Goal: Task Accomplishment & Management: Complete application form

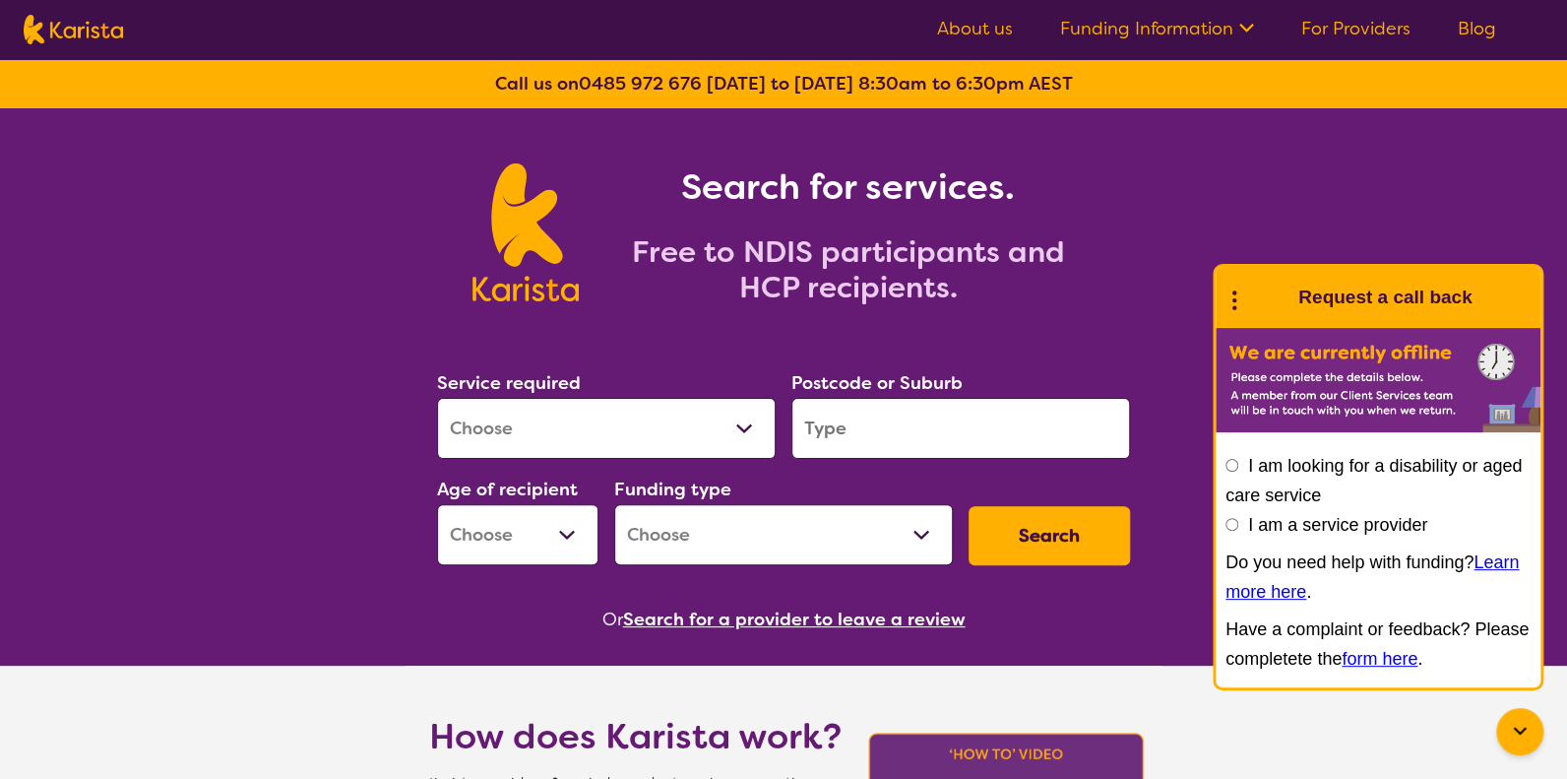
click at [1353, 176] on div "Search for services. Free to NDIS participants and HCP recipients." at bounding box center [783, 210] width 1567 height 205
click at [1239, 27] on icon at bounding box center [1244, 26] width 21 height 21
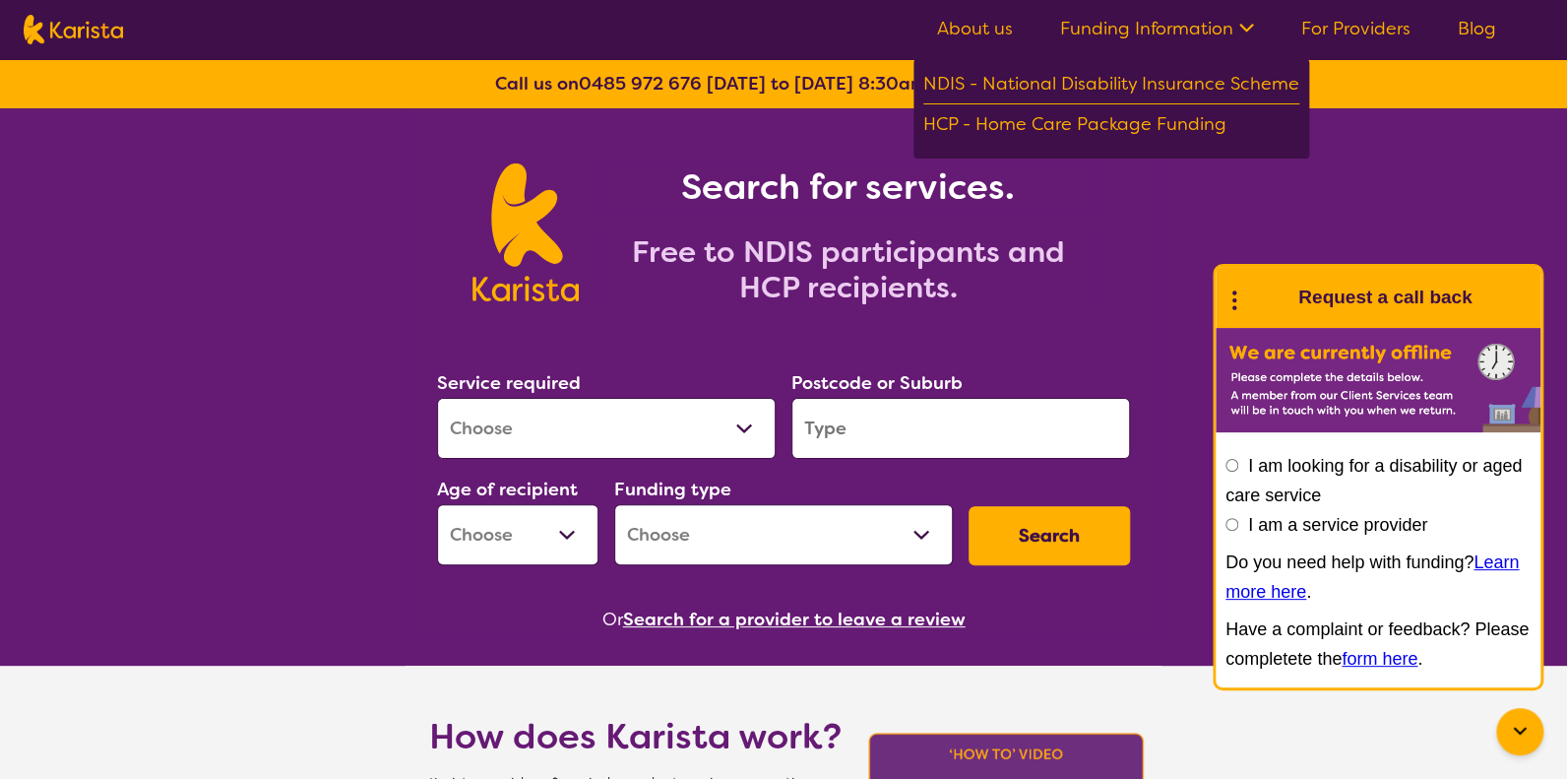
click at [1365, 21] on link "For Providers" at bounding box center [1355, 29] width 109 height 24
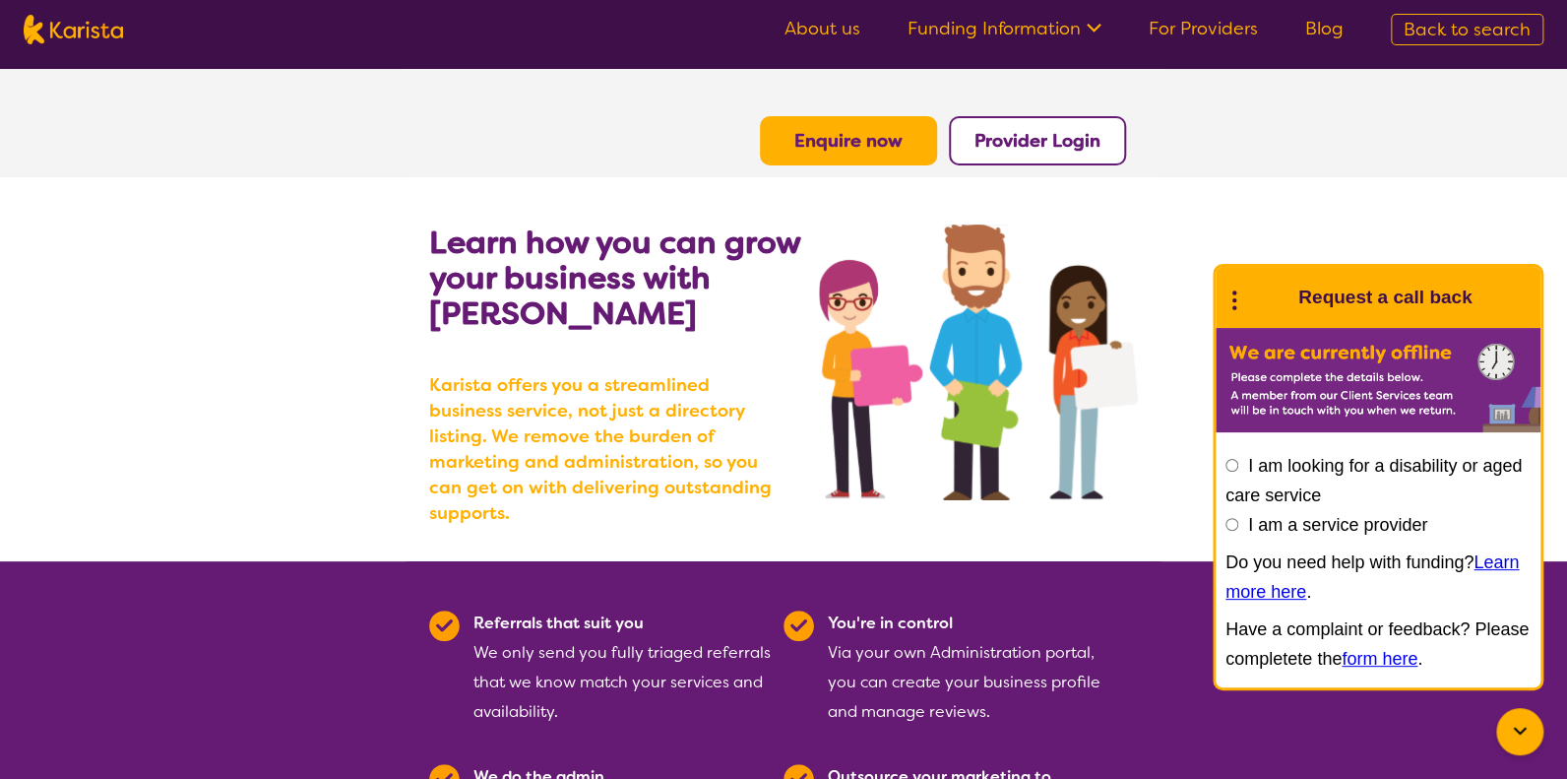
click at [1233, 528] on input "I am a service provider" at bounding box center [1232, 524] width 13 height 13
radio input "true"
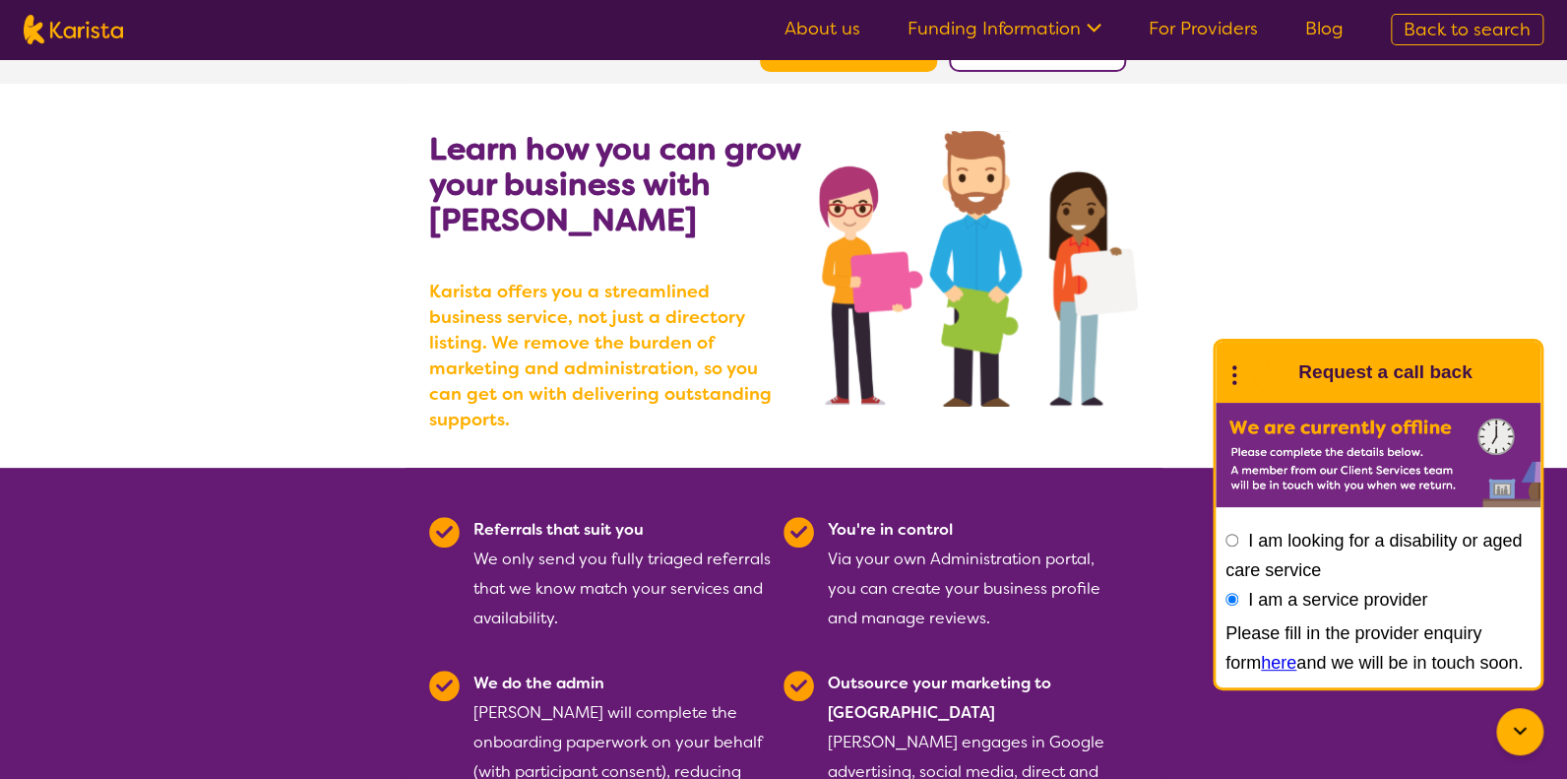
scroll to position [196, 0]
